Goal: Transaction & Acquisition: Purchase product/service

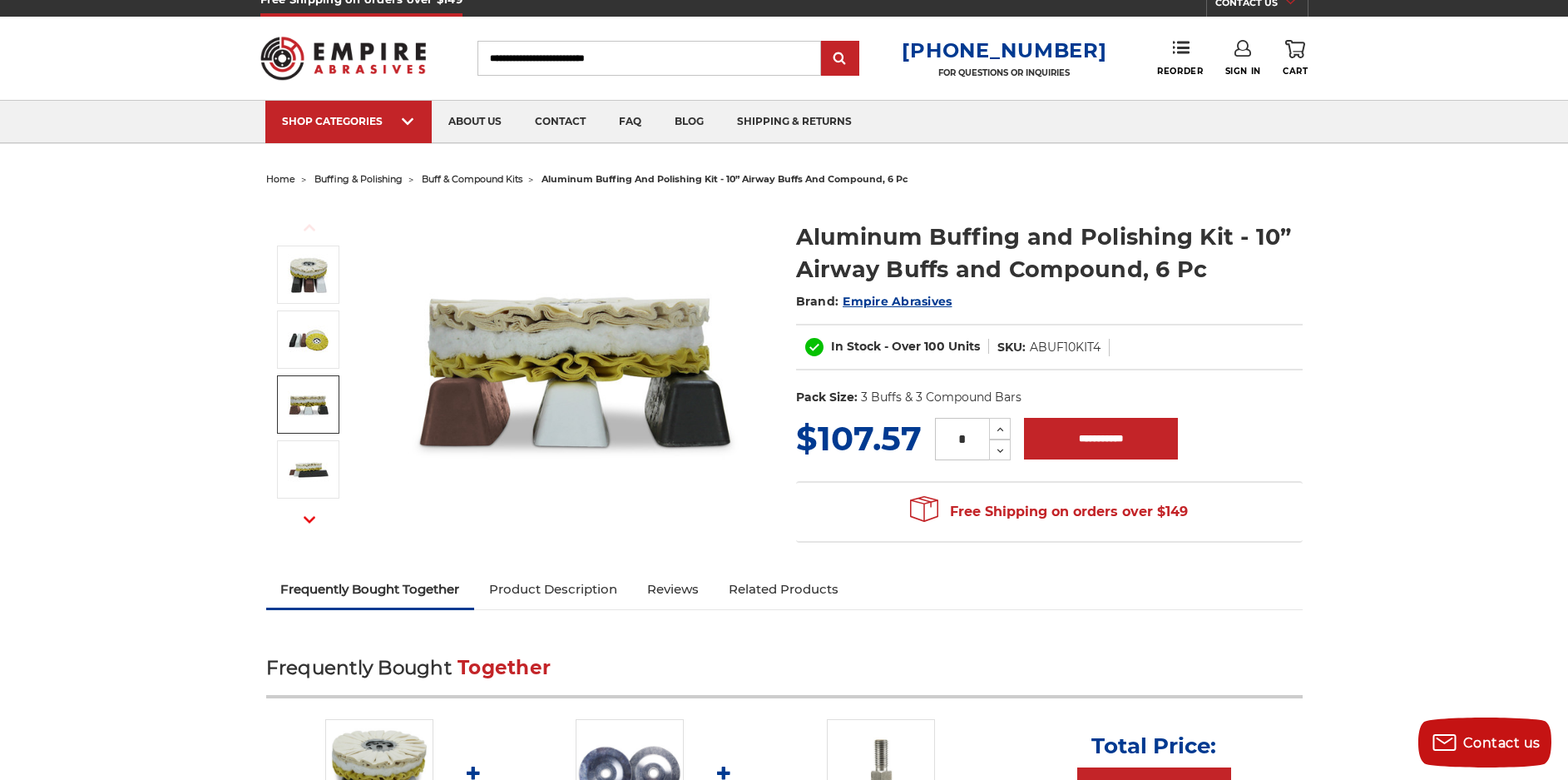
scroll to position [1, 0]
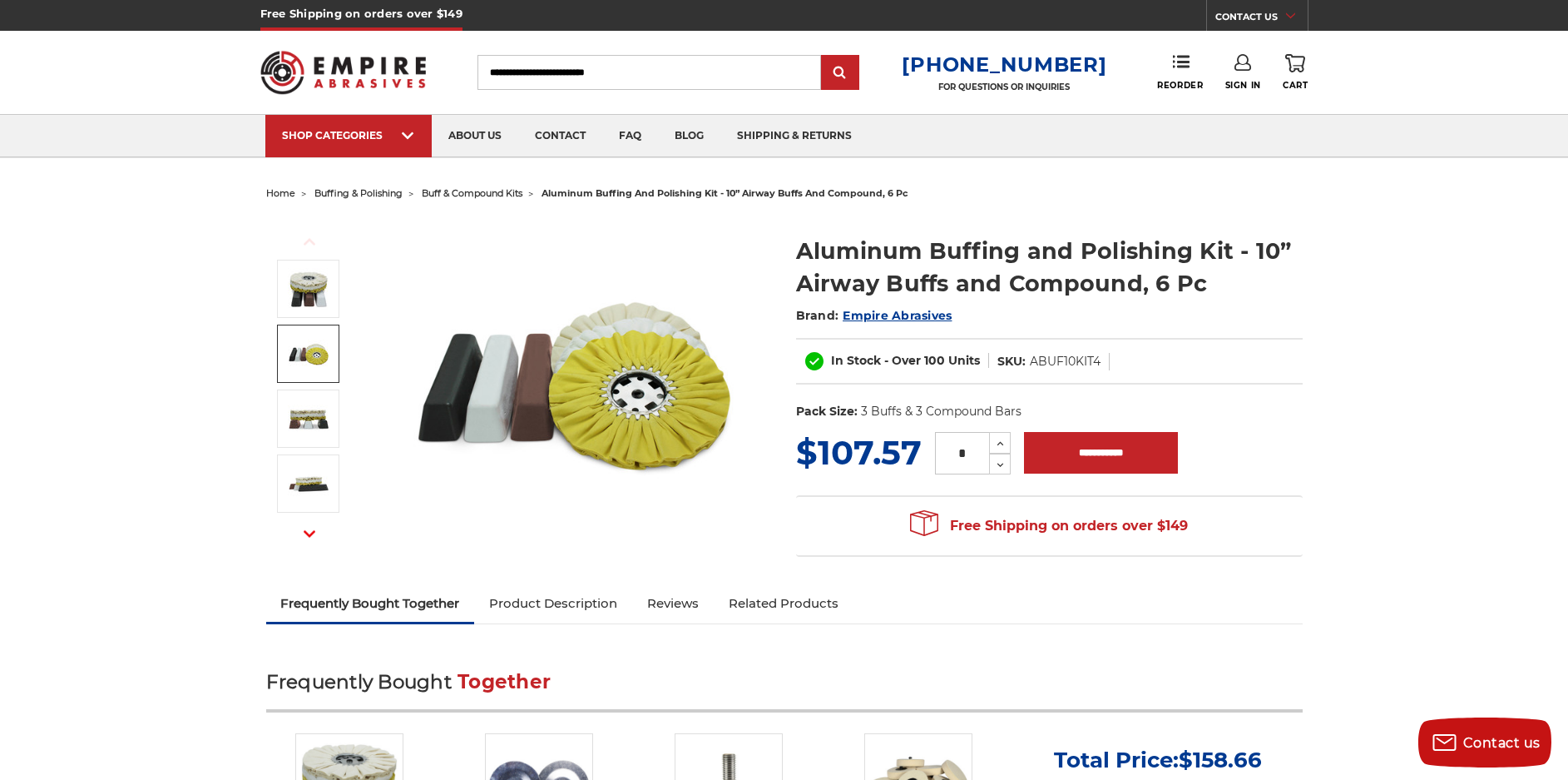
click at [314, 342] on img at bounding box center [308, 353] width 41 height 41
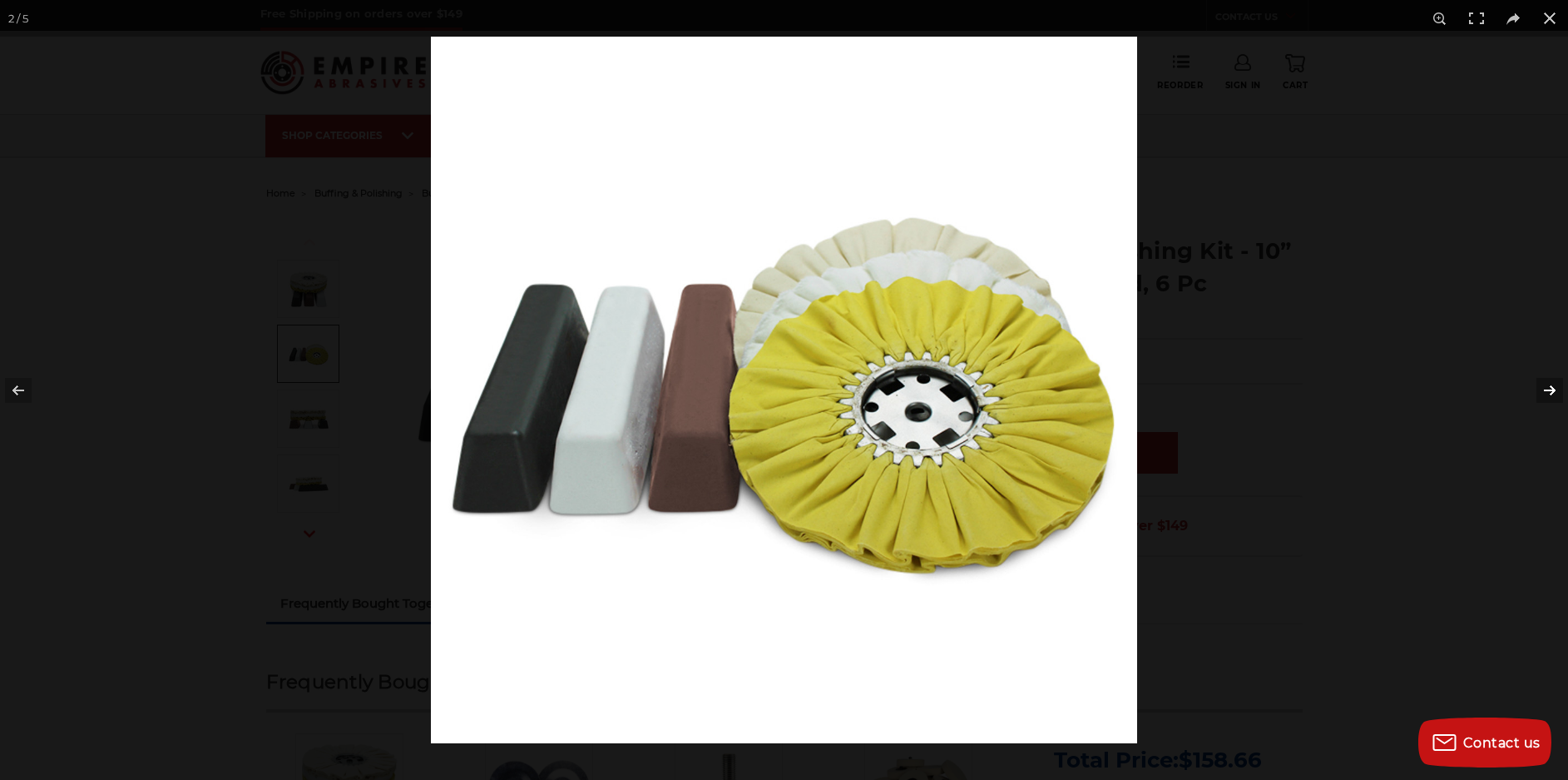
click at [1550, 389] on button at bounding box center [1539, 390] width 58 height 83
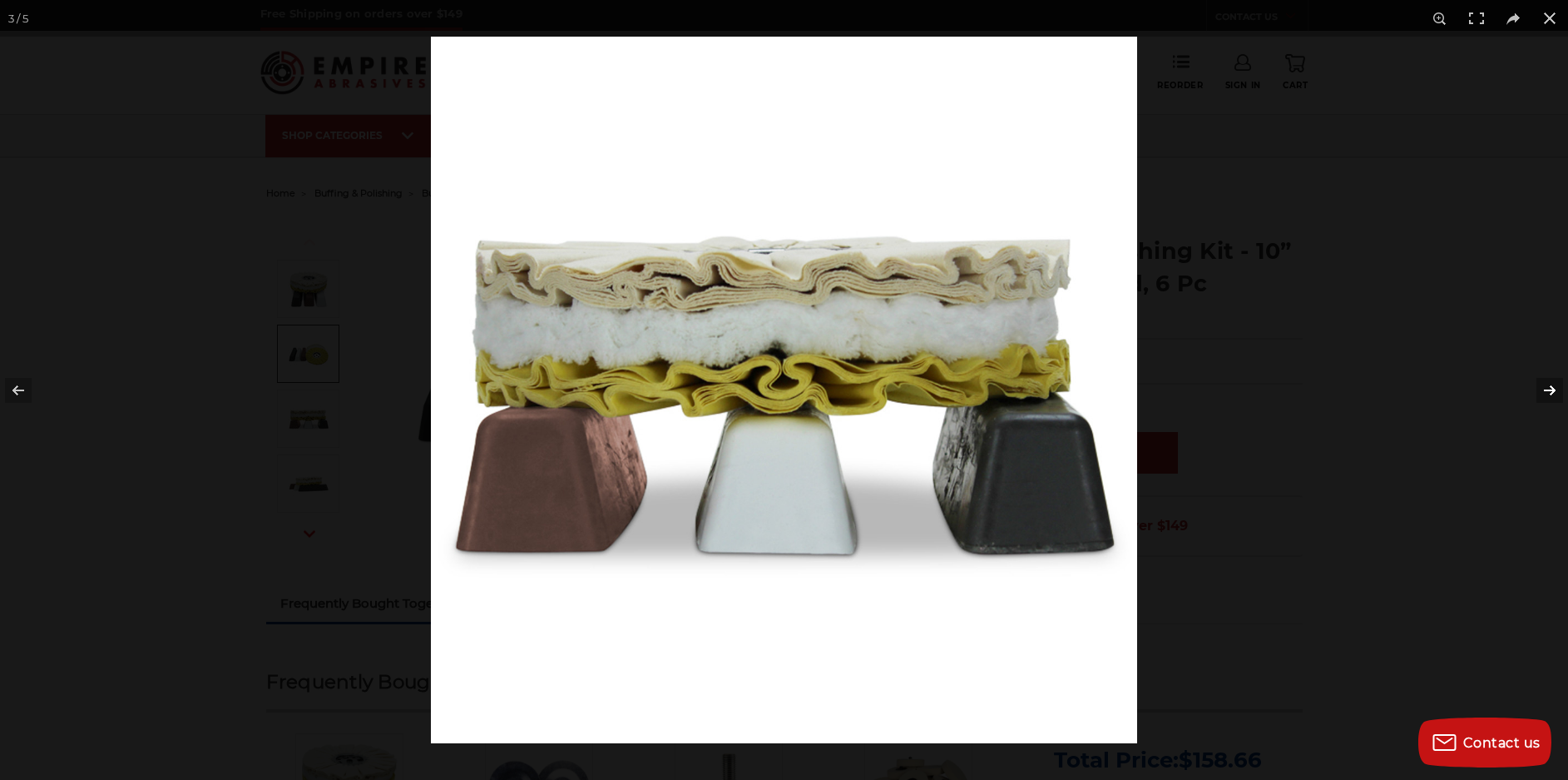
click at [1550, 389] on button at bounding box center [1539, 390] width 58 height 83
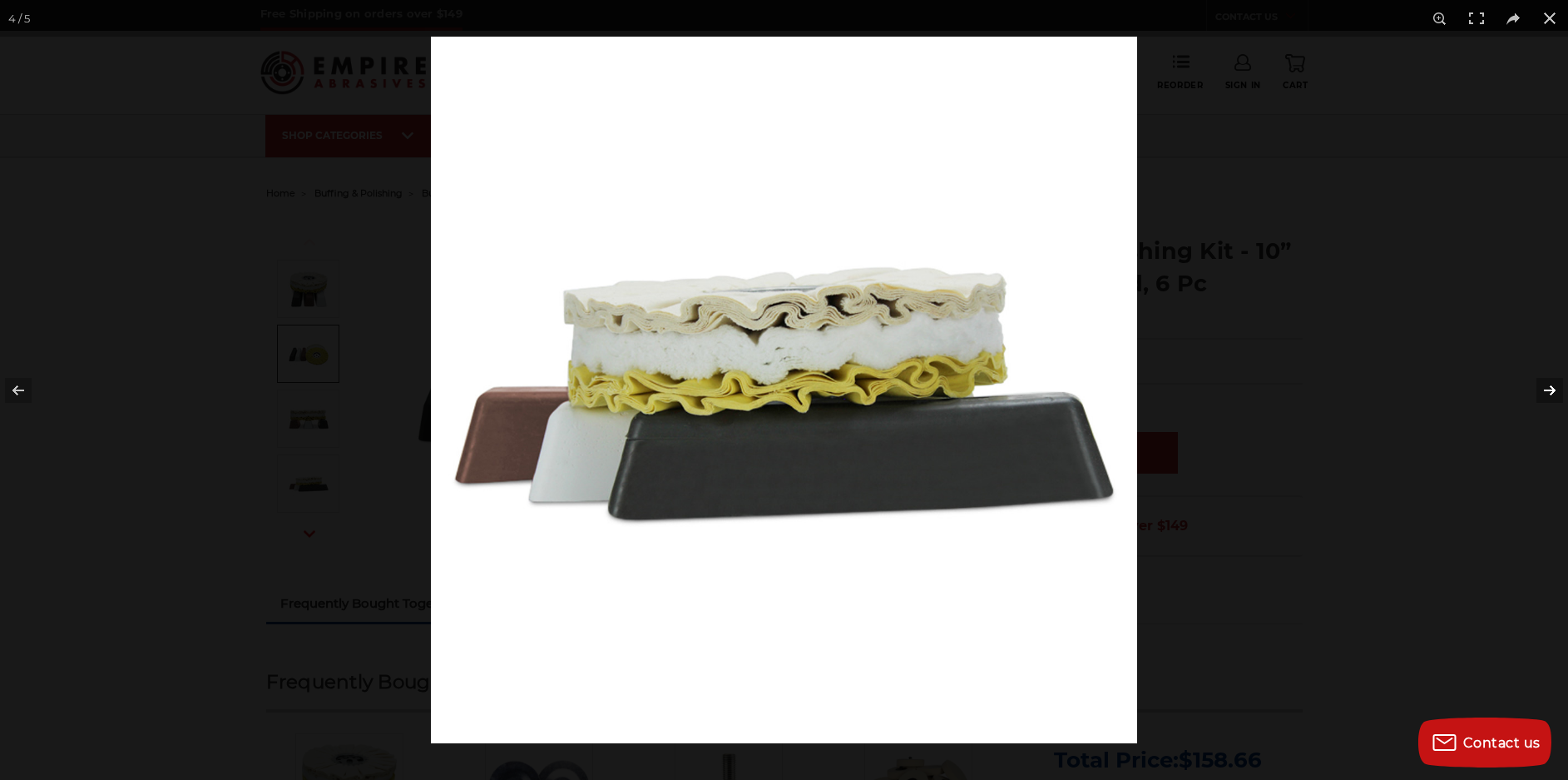
click at [1550, 389] on button at bounding box center [1539, 390] width 58 height 83
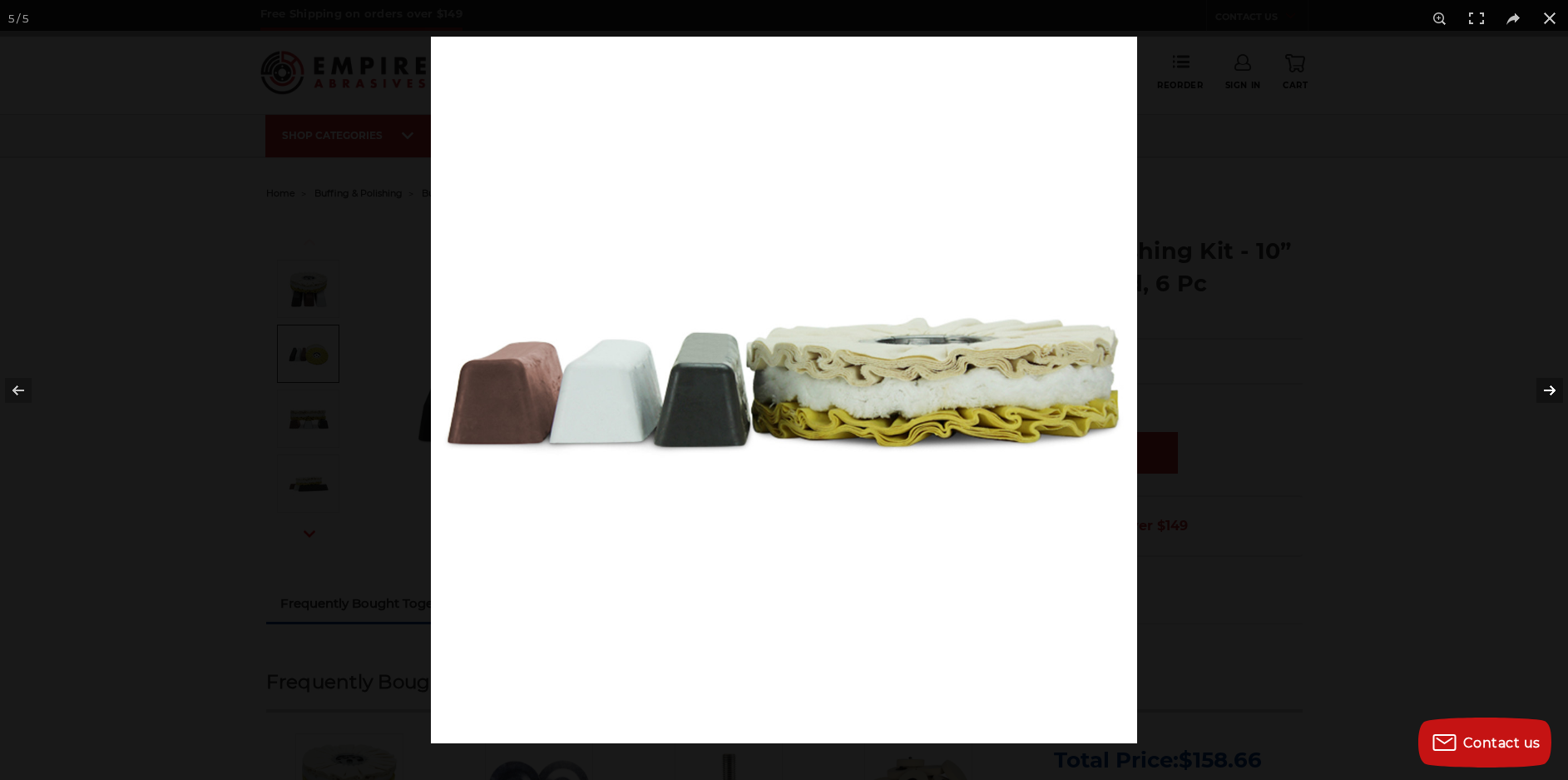
click at [1550, 389] on button at bounding box center [1539, 390] width 58 height 83
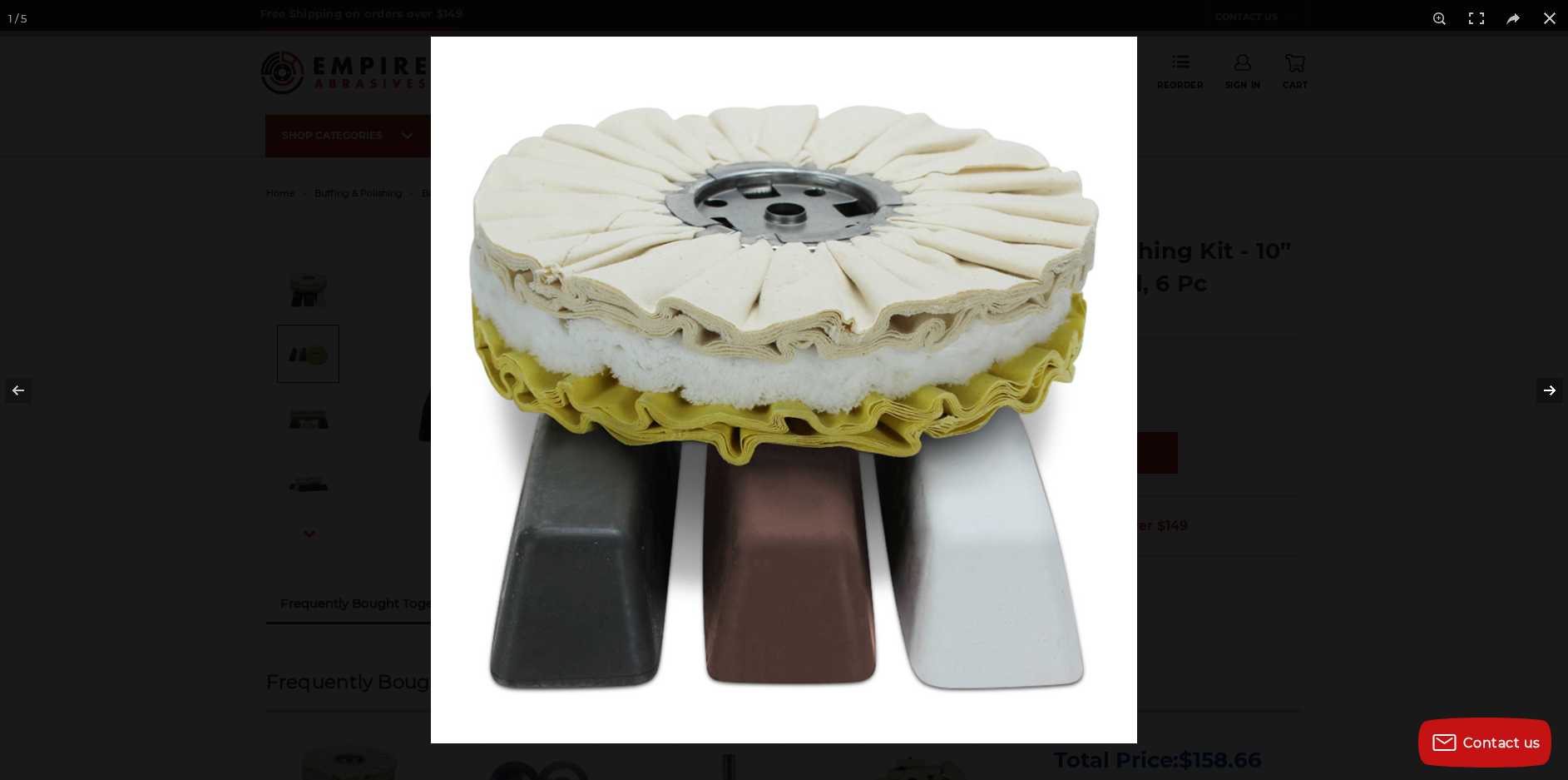
click at [1550, 389] on button at bounding box center [1539, 390] width 58 height 83
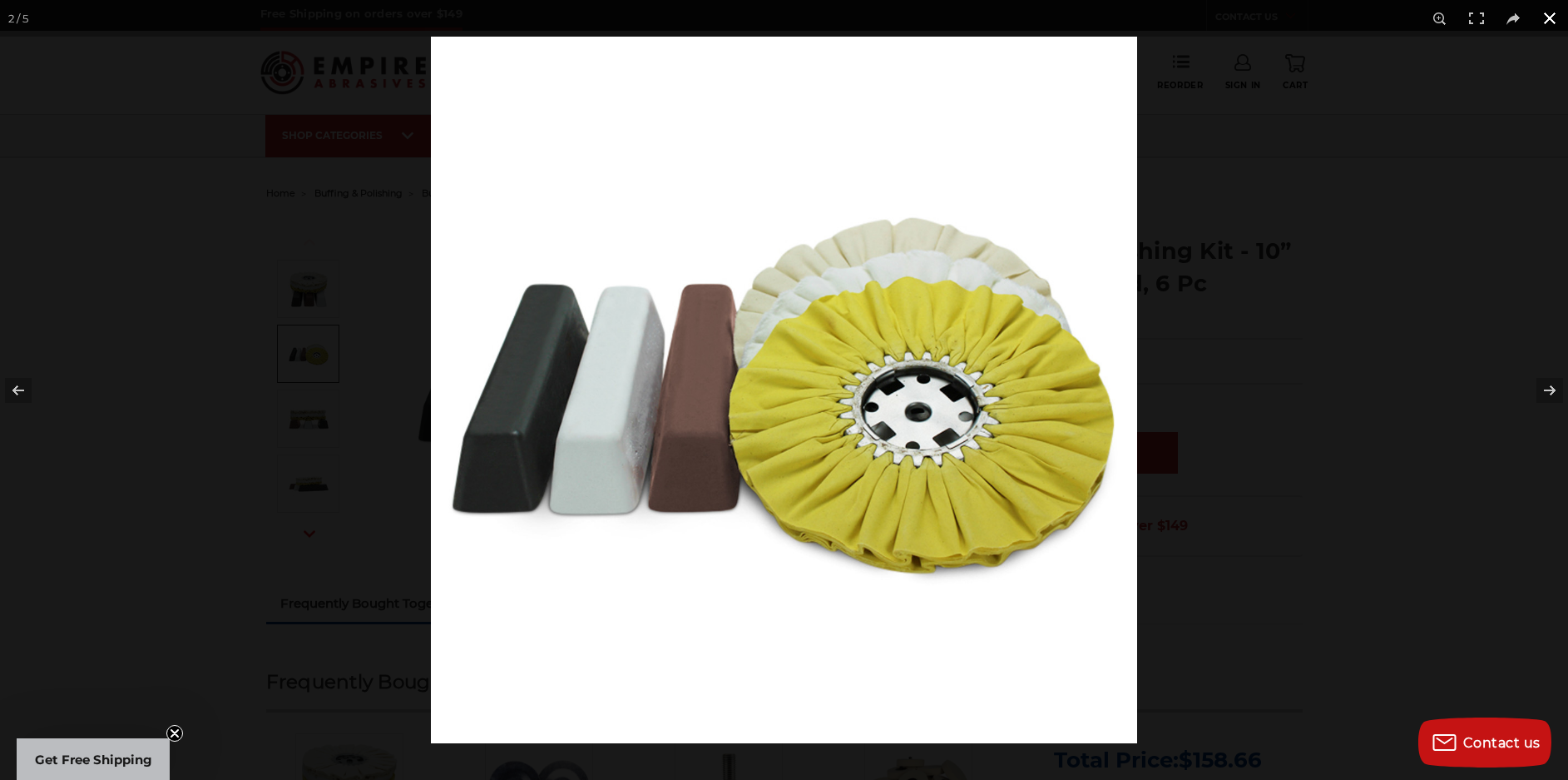
click at [1549, 15] on button at bounding box center [1550, 19] width 37 height 37
